Goal: Task Accomplishment & Management: Manage account settings

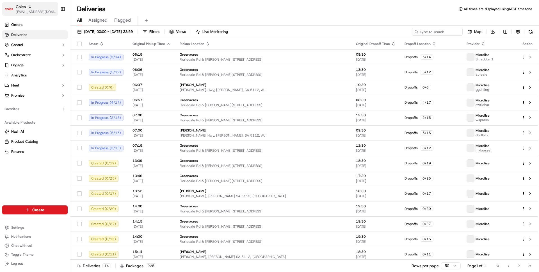
click at [30, 5] on icon "button" at bounding box center [30, 5] width 2 height 1
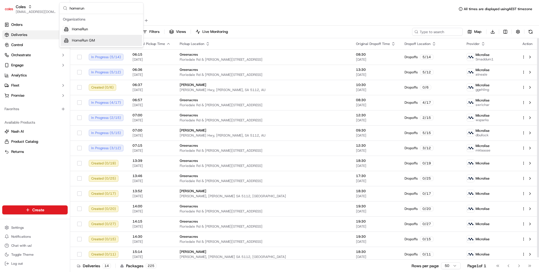
type input "homerun"
click at [100, 31] on div "HomeRun" at bounding box center [101, 29] width 81 height 11
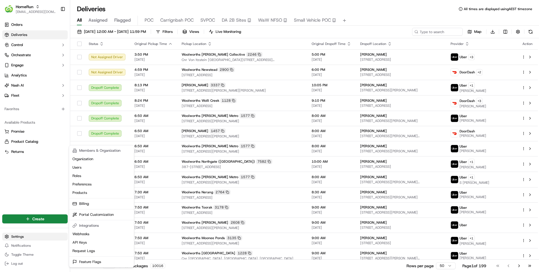
click at [20, 238] on html "HomeRun [EMAIL_ADDRESS][DOMAIN_NAME] Toggle Sidebar Orders Deliveries Control O…" at bounding box center [269, 136] width 539 height 272
click at [30, 72] on html "HomeRun [EMAIL_ADDRESS][DOMAIN_NAME] Toggle Sidebar Orders Deliveries Control O…" at bounding box center [269, 136] width 539 height 272
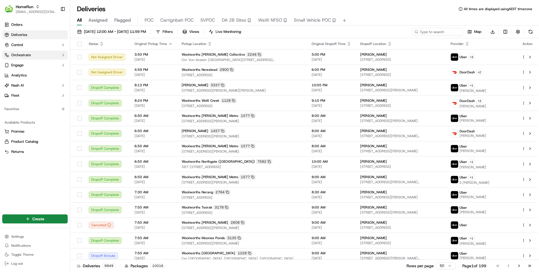
click at [28, 58] on button "Orchestrate" at bounding box center [34, 55] width 65 height 9
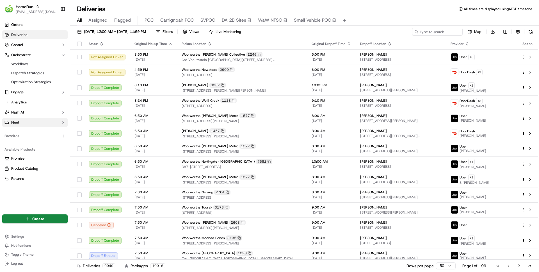
click at [29, 118] on button "Fleet" at bounding box center [34, 122] width 65 height 9
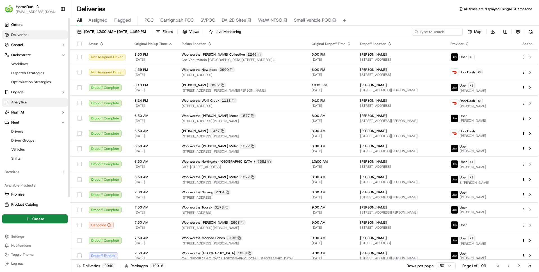
scroll to position [13, 0]
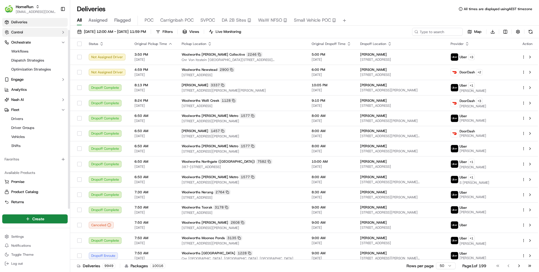
click at [23, 35] on span "Control" at bounding box center [17, 32] width 12 height 5
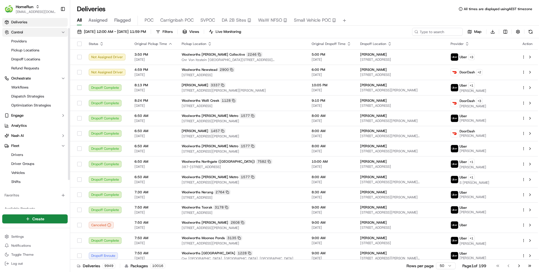
click at [16, 29] on button "Control" at bounding box center [34, 32] width 65 height 9
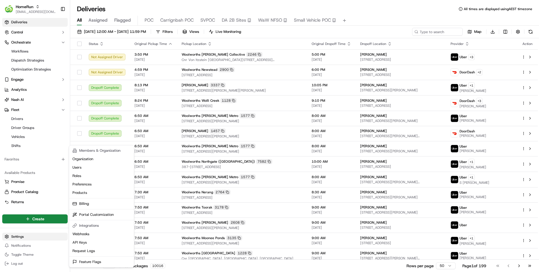
click at [20, 234] on html "HomeRun [EMAIL_ADDRESS][DOMAIN_NAME] Toggle Sidebar Orders Deliveries Control O…" at bounding box center [269, 136] width 539 height 272
click at [22, 94] on html "HomeRun [EMAIL_ADDRESS][DOMAIN_NAME] Toggle Sidebar Orders Deliveries Control O…" at bounding box center [269, 136] width 539 height 272
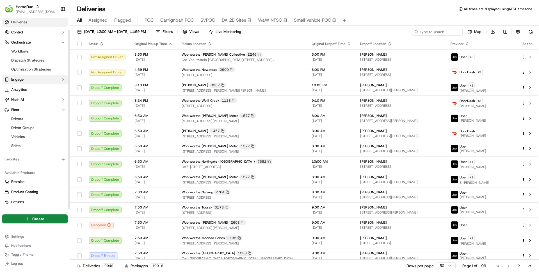
click at [21, 81] on span "Engage" at bounding box center [17, 79] width 12 height 5
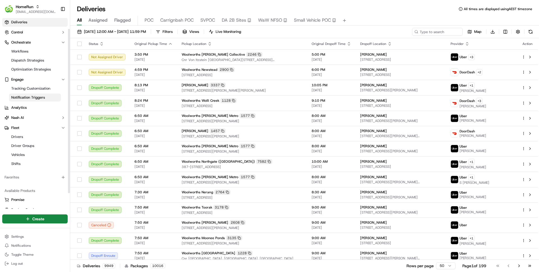
click at [24, 95] on span "Notification Triggers" at bounding box center [28, 97] width 34 height 5
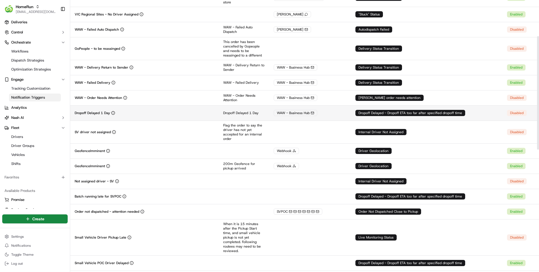
scroll to position [87, 0]
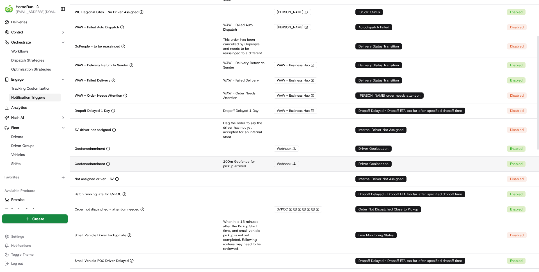
click at [204, 162] on div "GeofenceImminent" at bounding box center [145, 164] width 140 height 4
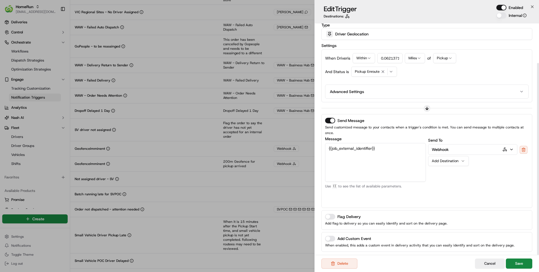
scroll to position [48, 0]
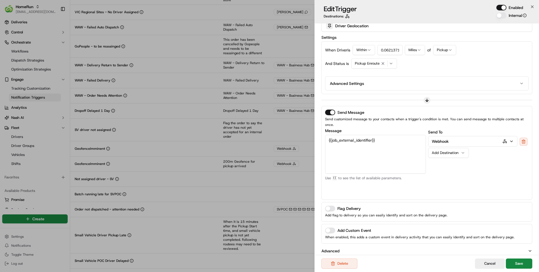
click at [378, 248] on button "Advanced" at bounding box center [427, 251] width 211 height 6
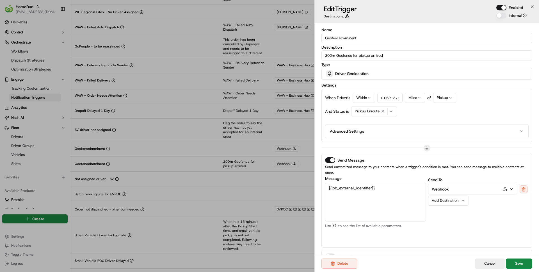
scroll to position [141, 0]
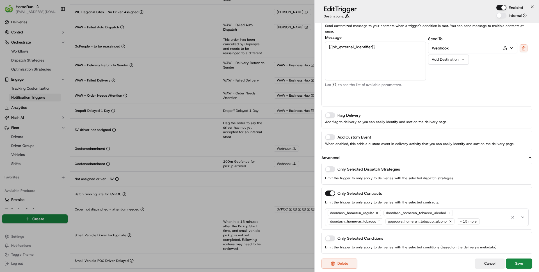
click at [524, 215] on icon "button" at bounding box center [523, 217] width 4 height 4
